Goal: Task Accomplishment & Management: Manage account settings

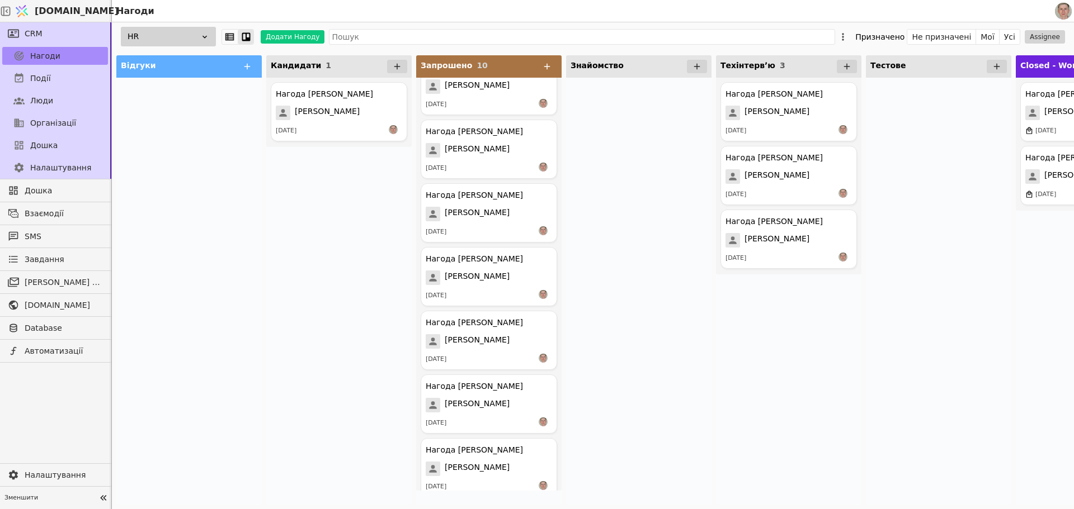
scroll to position [229, 0]
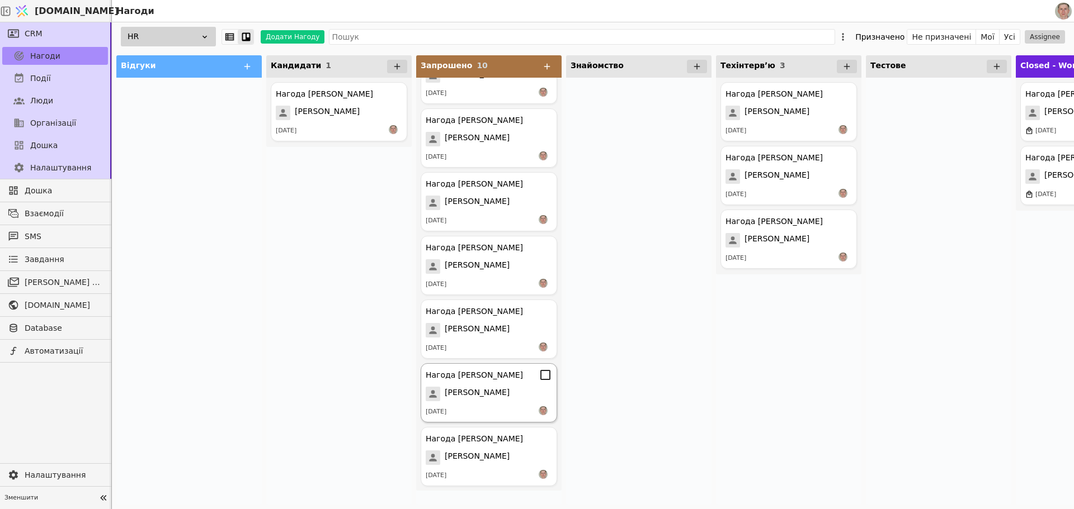
click at [480, 399] on span "[PERSON_NAME]" at bounding box center [477, 394] width 65 height 15
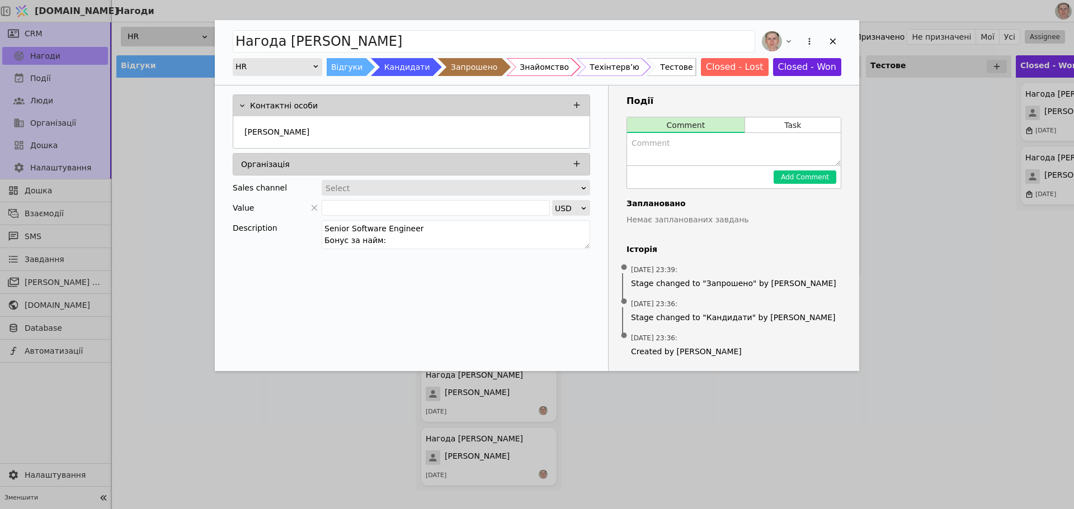
click at [707, 158] on textarea "Add Opportunity" at bounding box center [734, 149] width 214 height 32
type textarea "D"
type textarea "Відмовився. Не уважний, думав фултайм. Тестове не хоче робити"
click at [727, 65] on button "Closed - Lost" at bounding box center [735, 67] width 68 height 18
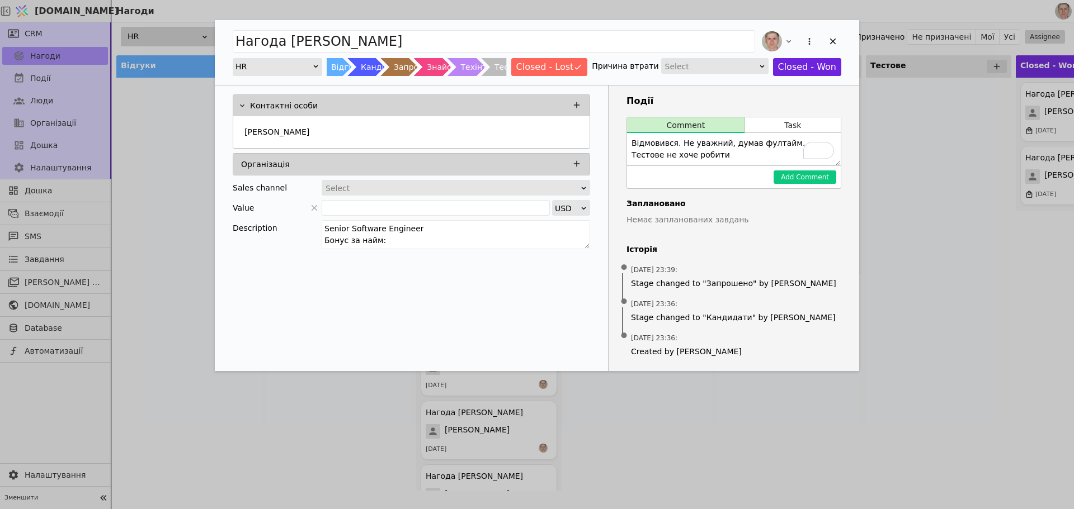
click at [716, 67] on div "Select" at bounding box center [711, 67] width 92 height 16
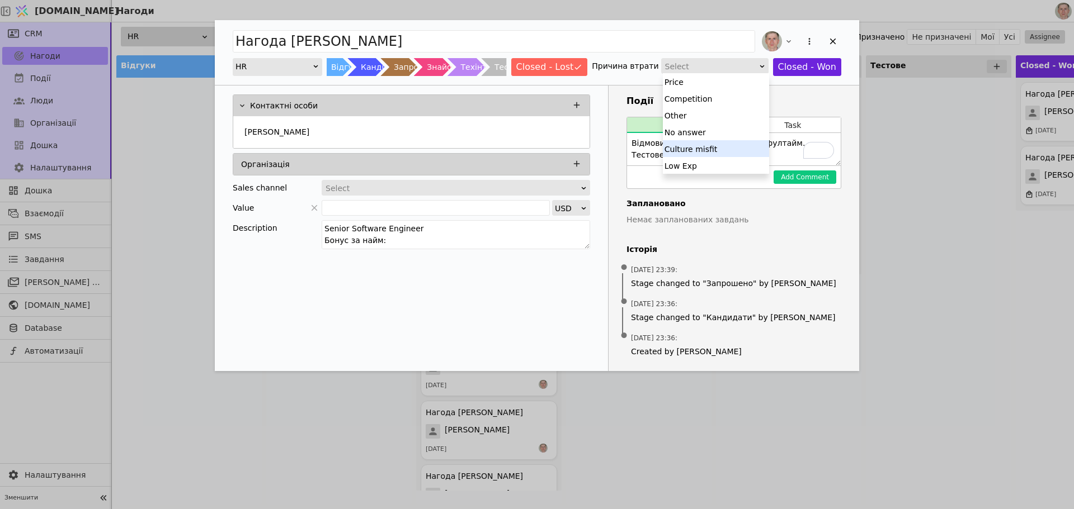
click at [717, 150] on div "Culture misfit" at bounding box center [716, 148] width 106 height 17
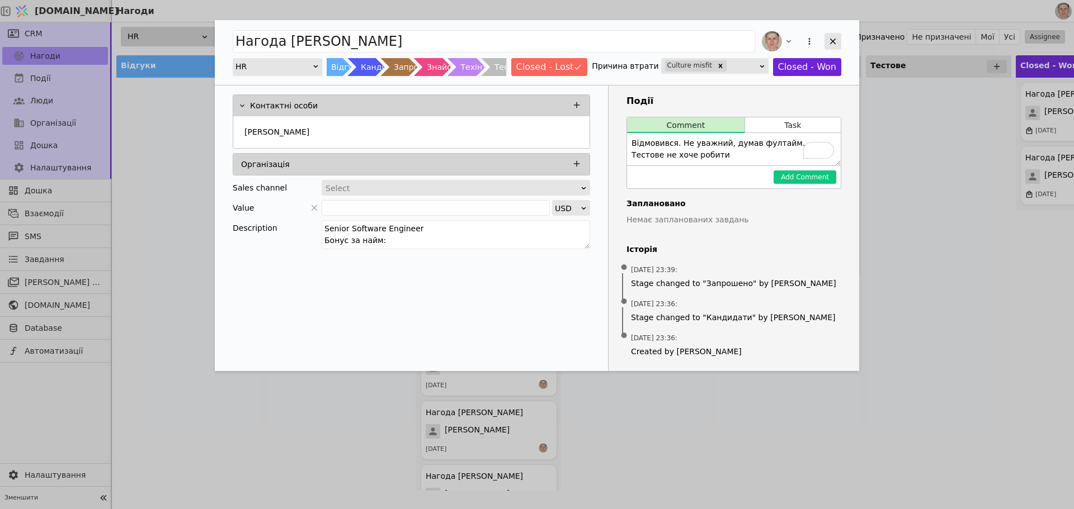
click at [834, 36] on icon "Add Opportunity" at bounding box center [833, 41] width 10 height 10
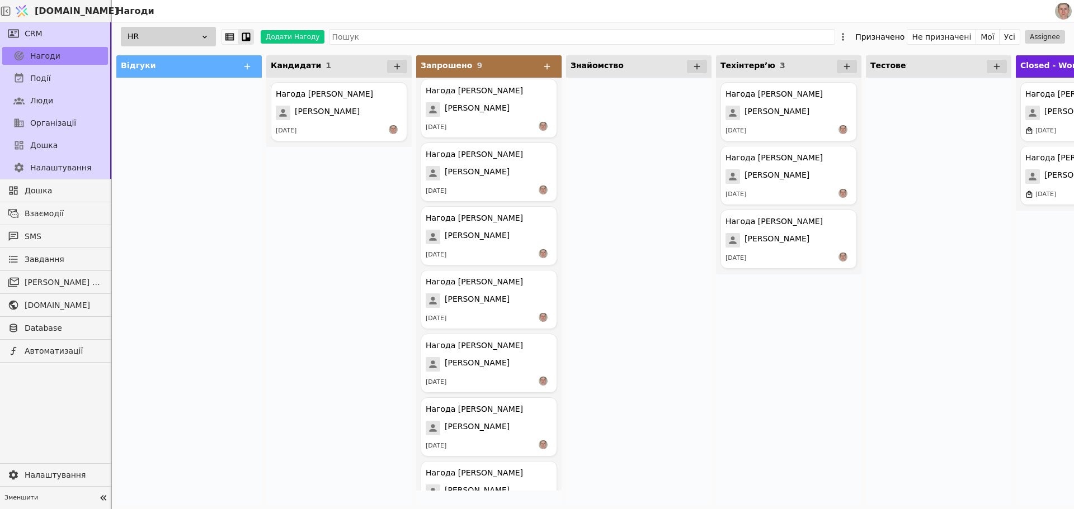
scroll to position [165, 0]
